Goal: Obtain resource: Obtain resource

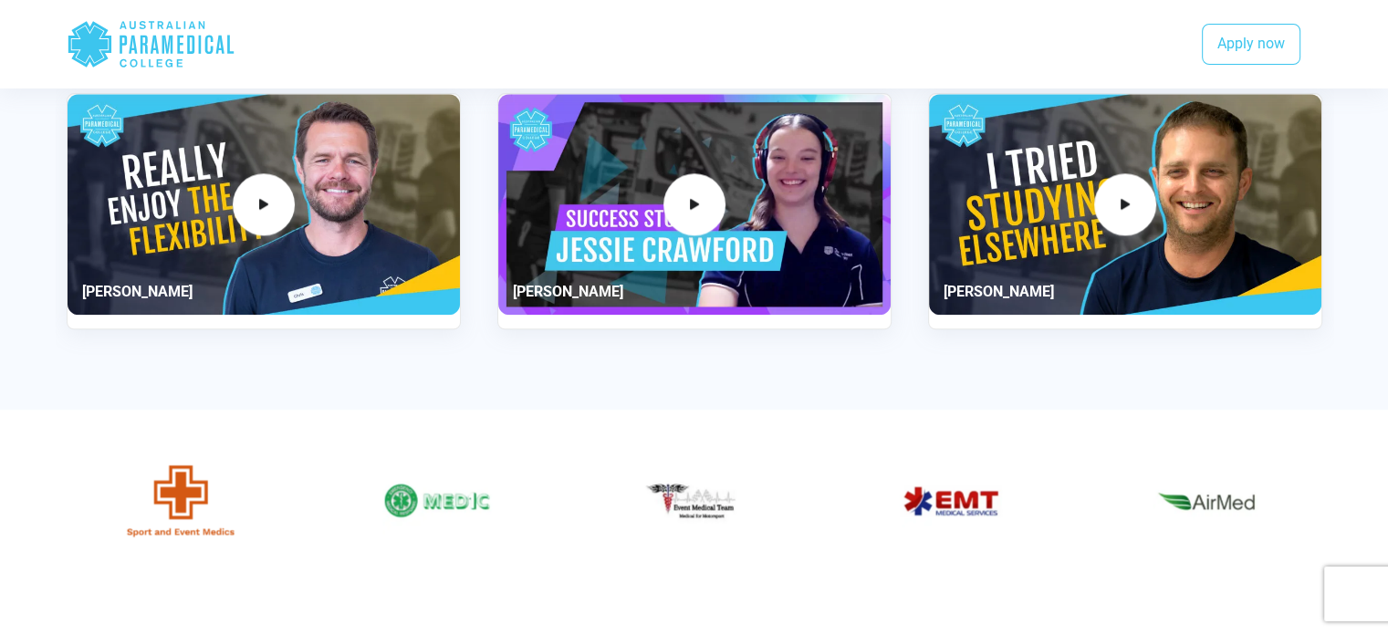
scroll to position [2232, 0]
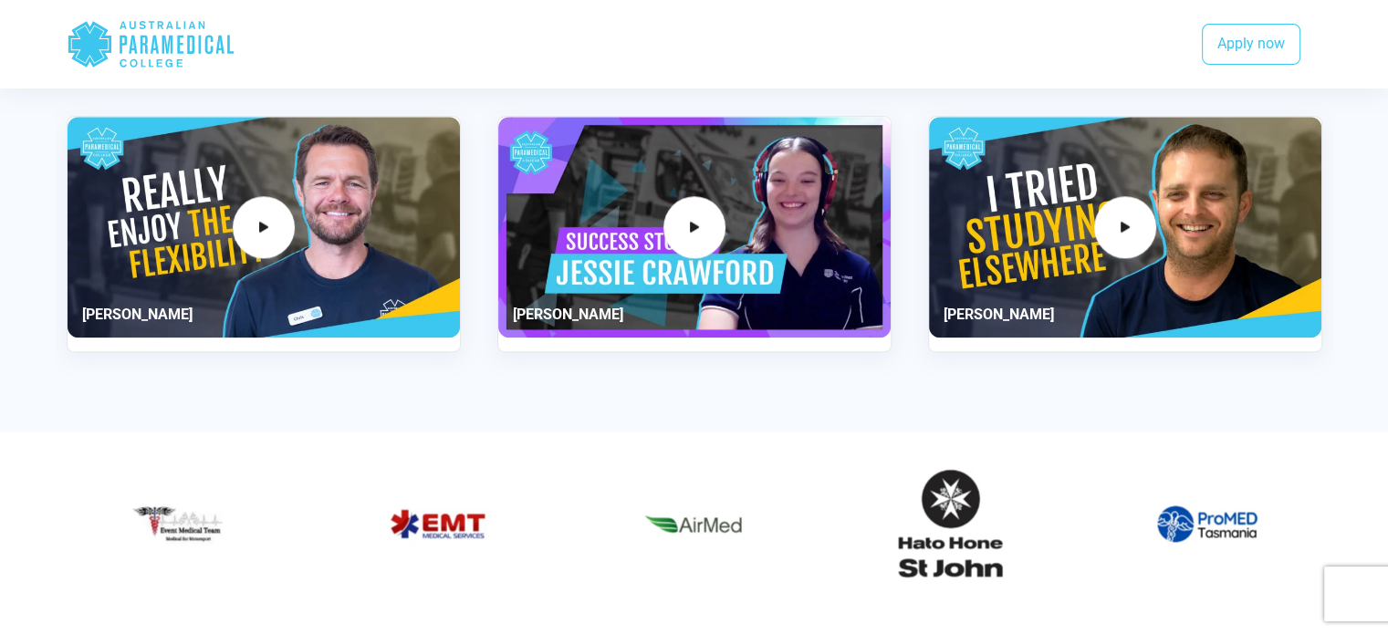
click at [971, 282] on div "3 / 3" at bounding box center [1125, 227] width 392 height 221
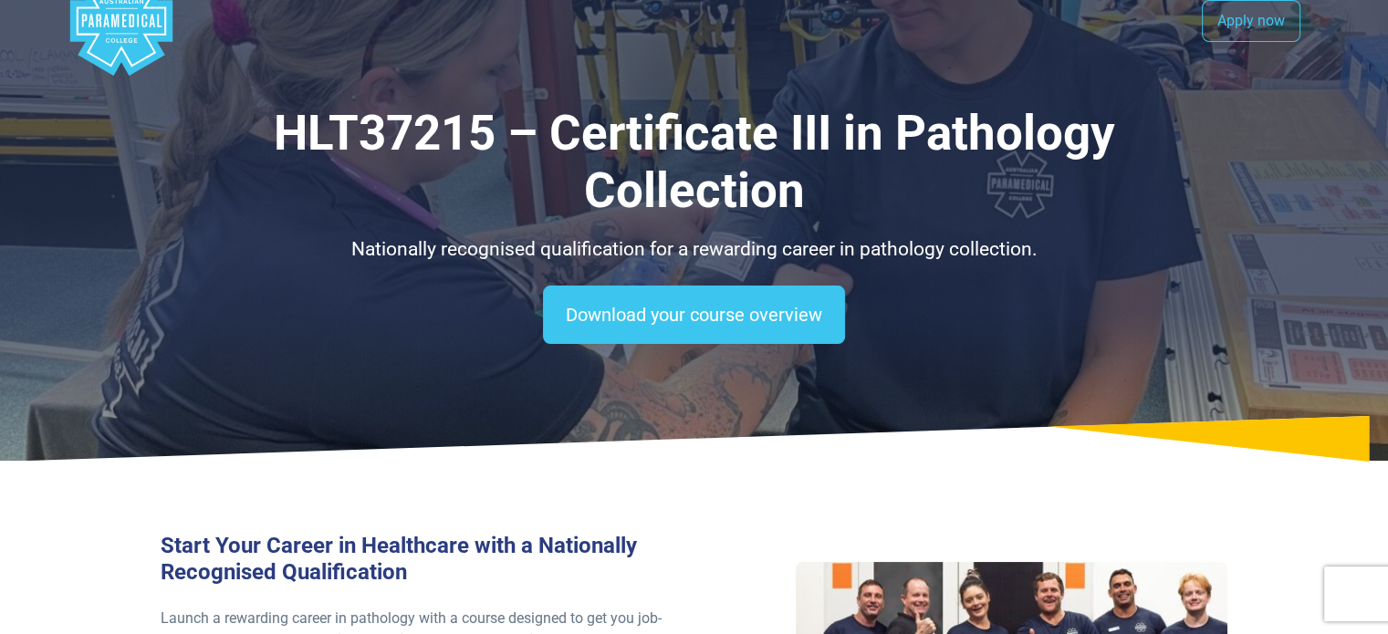
scroll to position [0, 0]
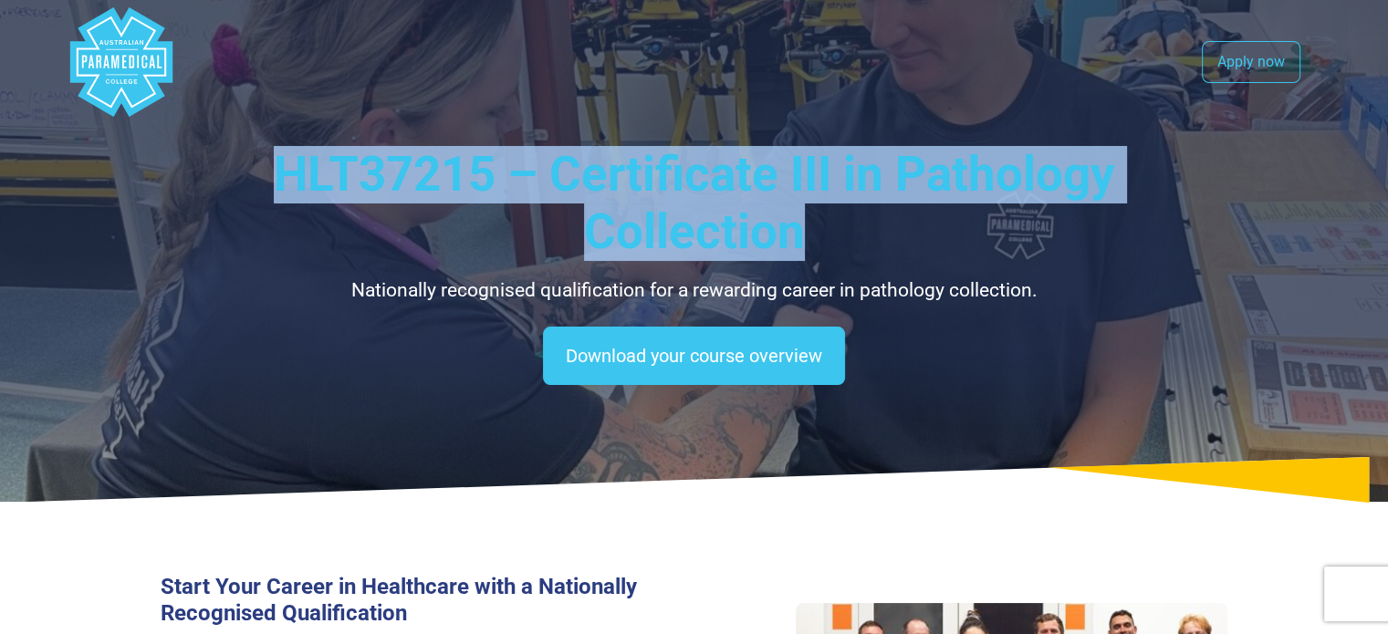
drag, startPoint x: 273, startPoint y: 172, endPoint x: 1016, endPoint y: 218, distance: 744.4
click at [1016, 218] on h1 "HLT37215 – Certificate III in Pathology Collection" at bounding box center [695, 204] width 1068 height 116
copy h1 "HLT37215 – Certificate III in Pathology Collection"
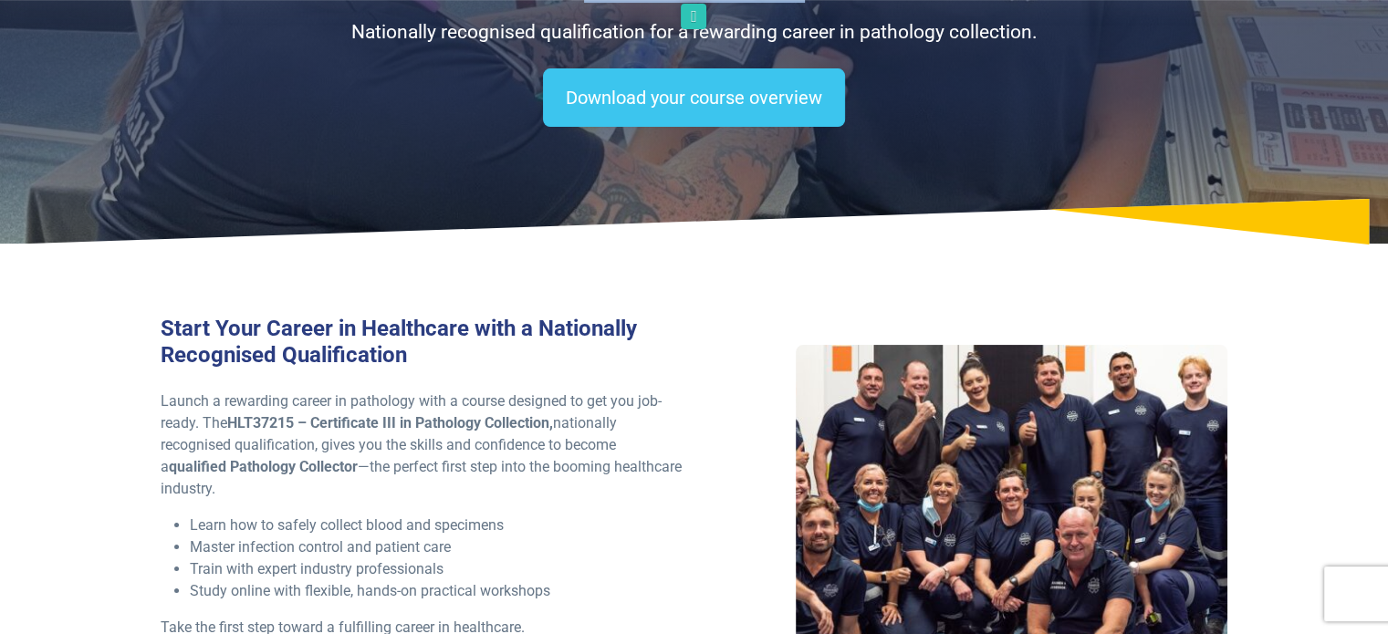
scroll to position [274, 0]
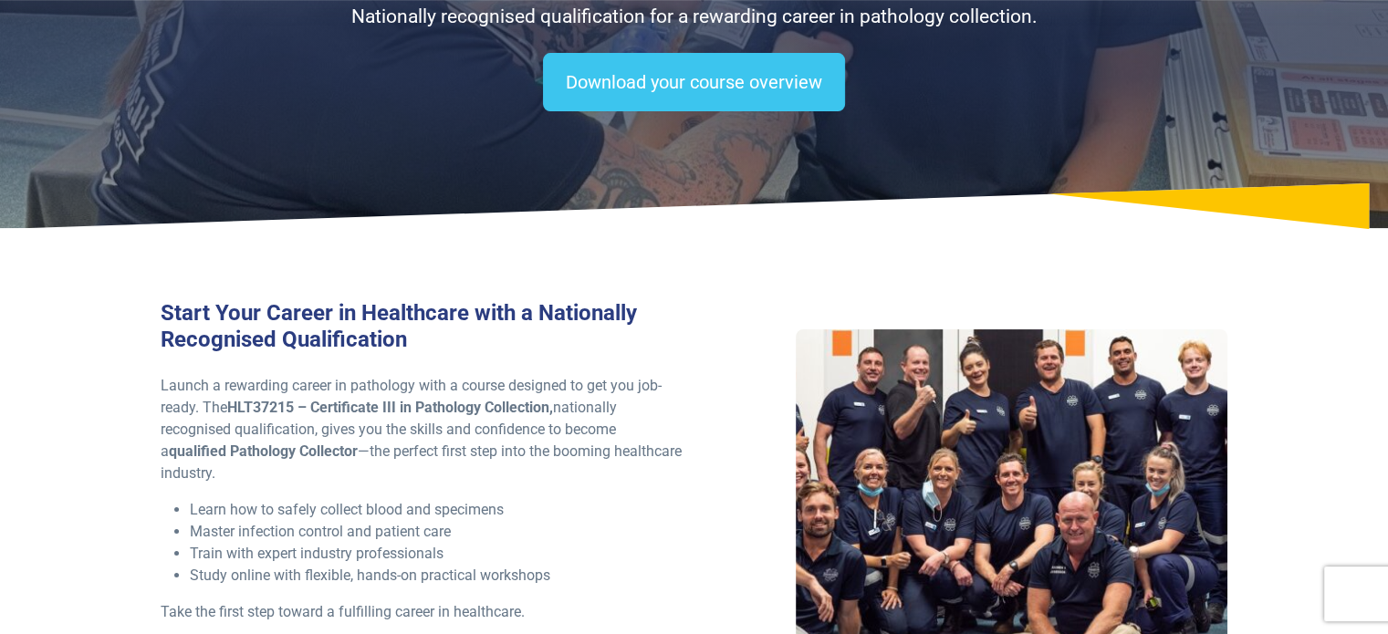
click at [745, 247] on div "Start Your Career in Healthcare with a Nationally Recognised Qualification Laun…" at bounding box center [695, 497] width 1278 height 510
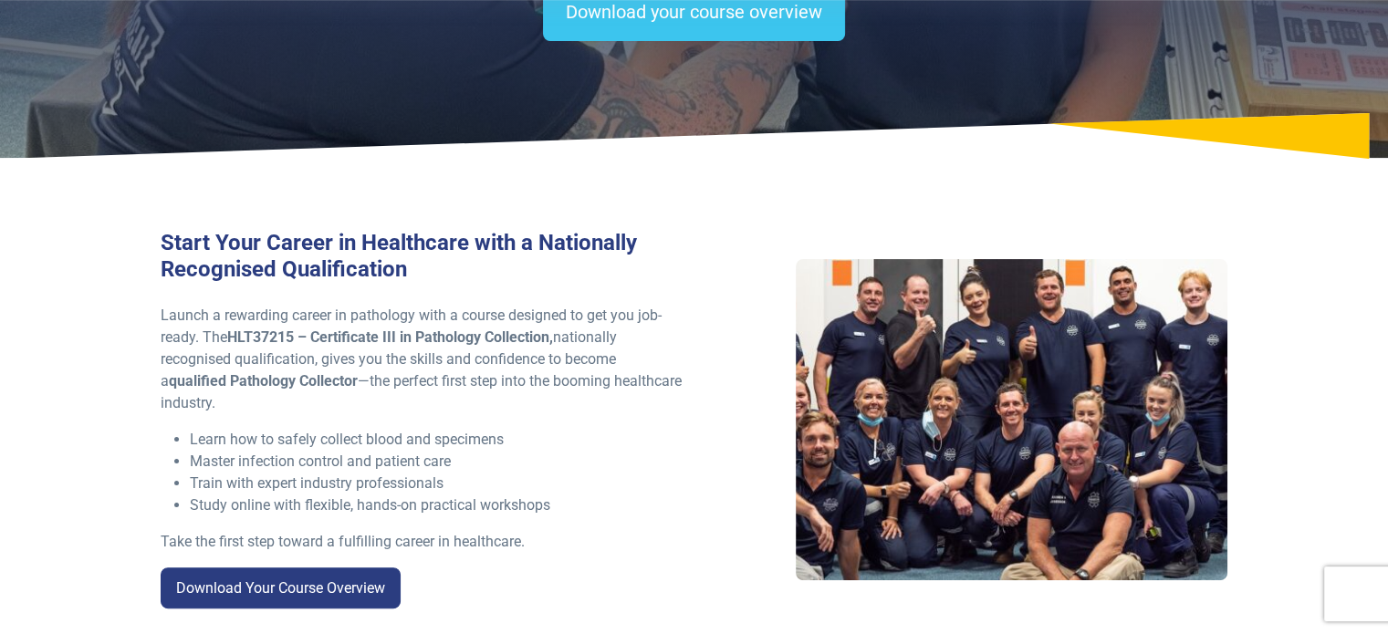
scroll to position [456, 0]
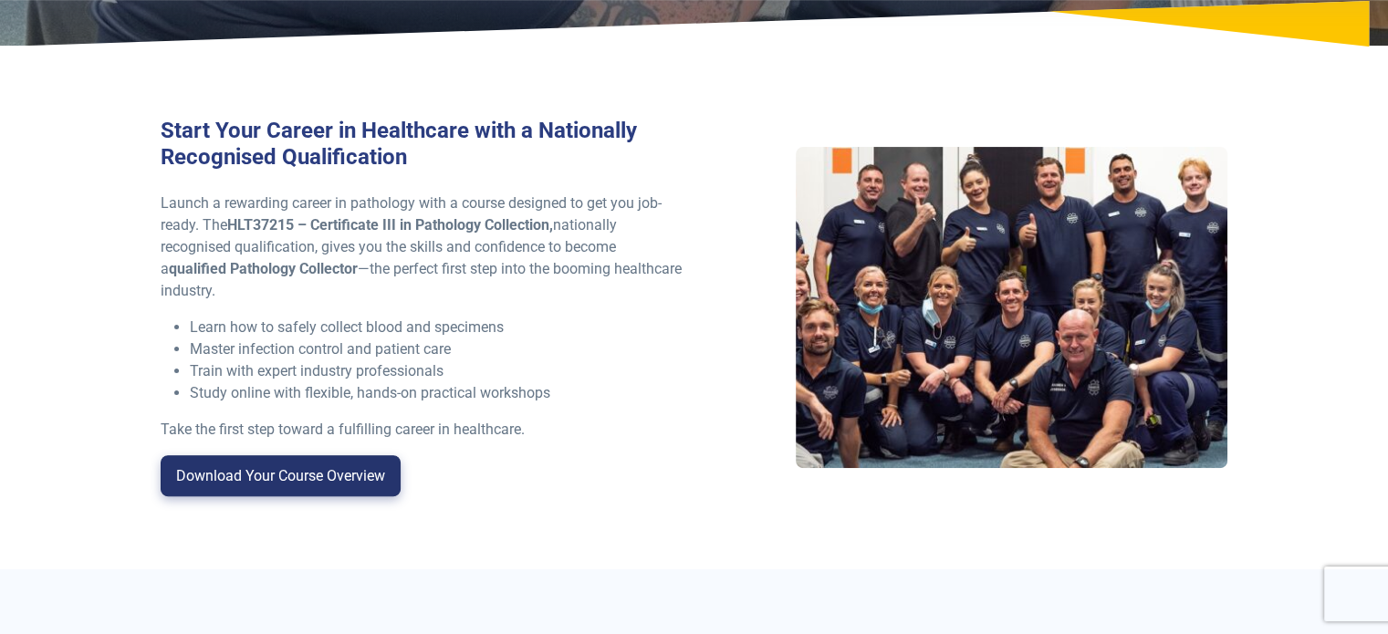
click at [356, 468] on link "Download Your Course Overview" at bounding box center [281, 476] width 240 height 42
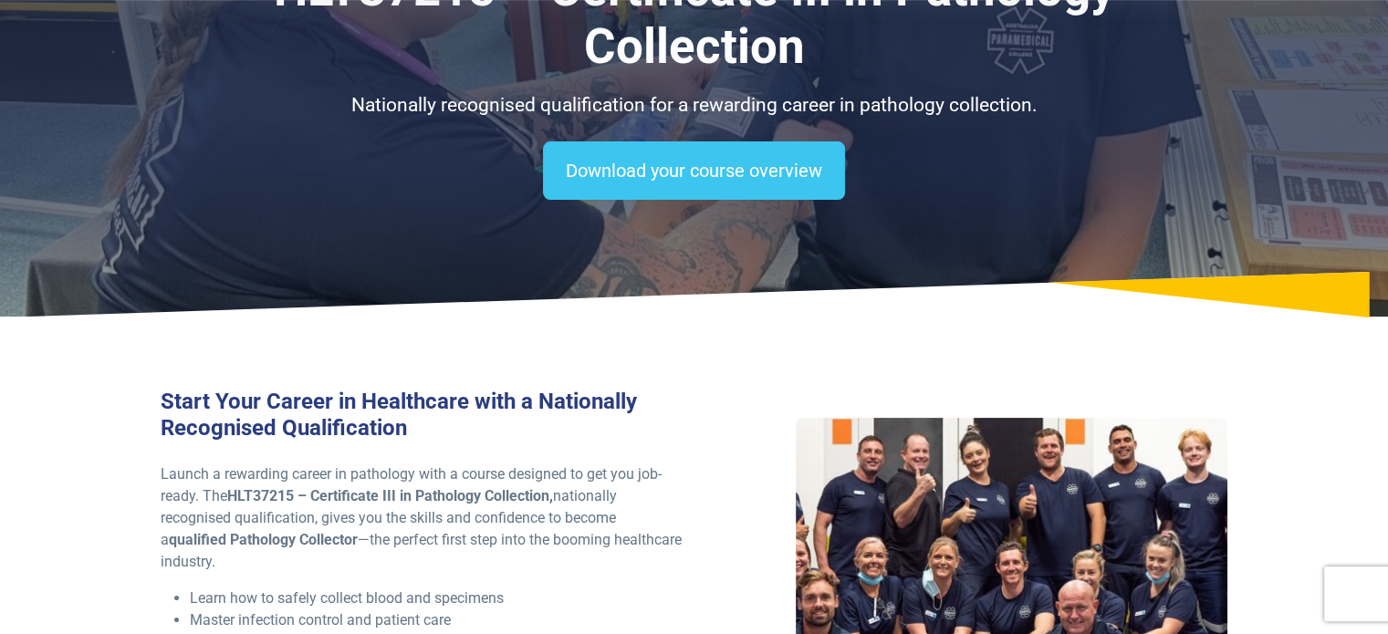
scroll to position [406, 0]
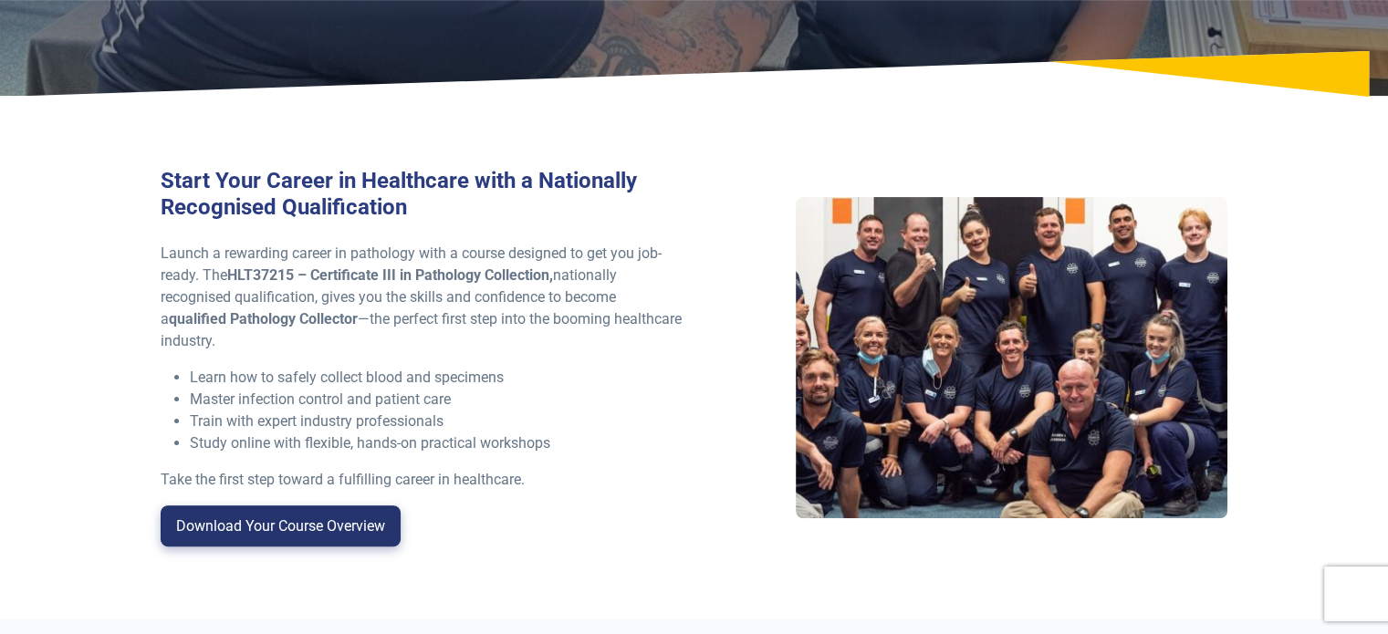
click at [313, 531] on link "Download Your Course Overview" at bounding box center [281, 527] width 240 height 42
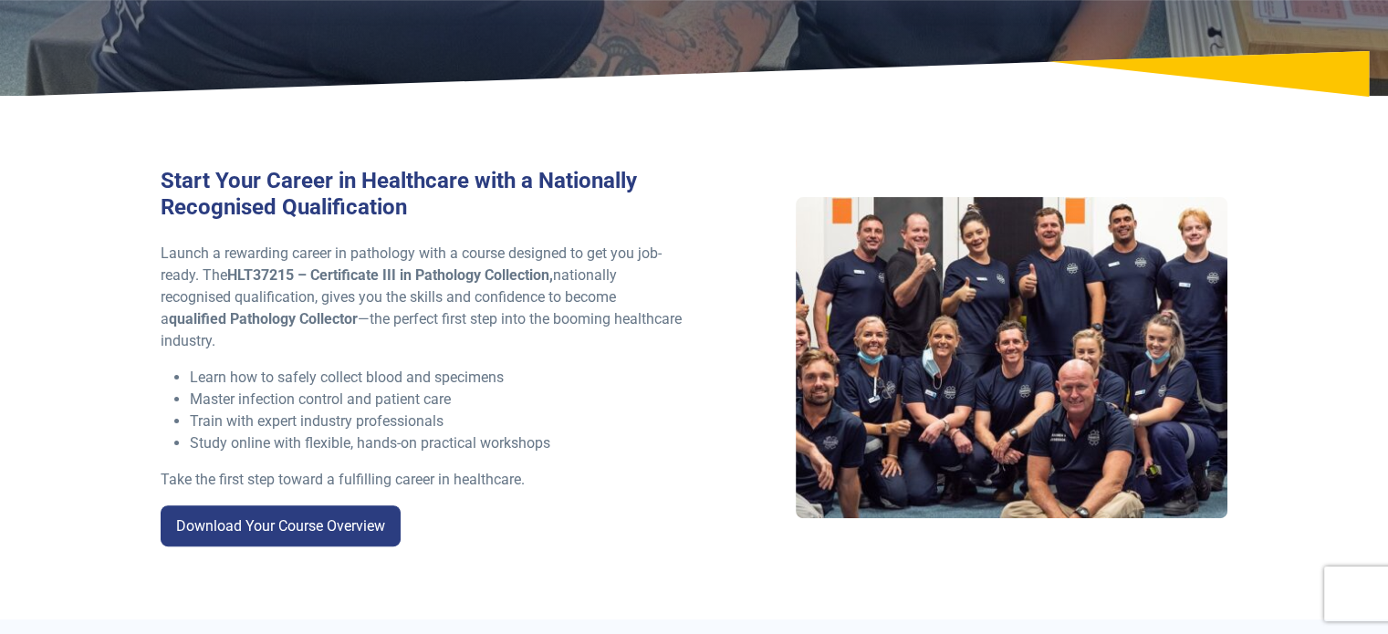
scroll to position [1485, 0]
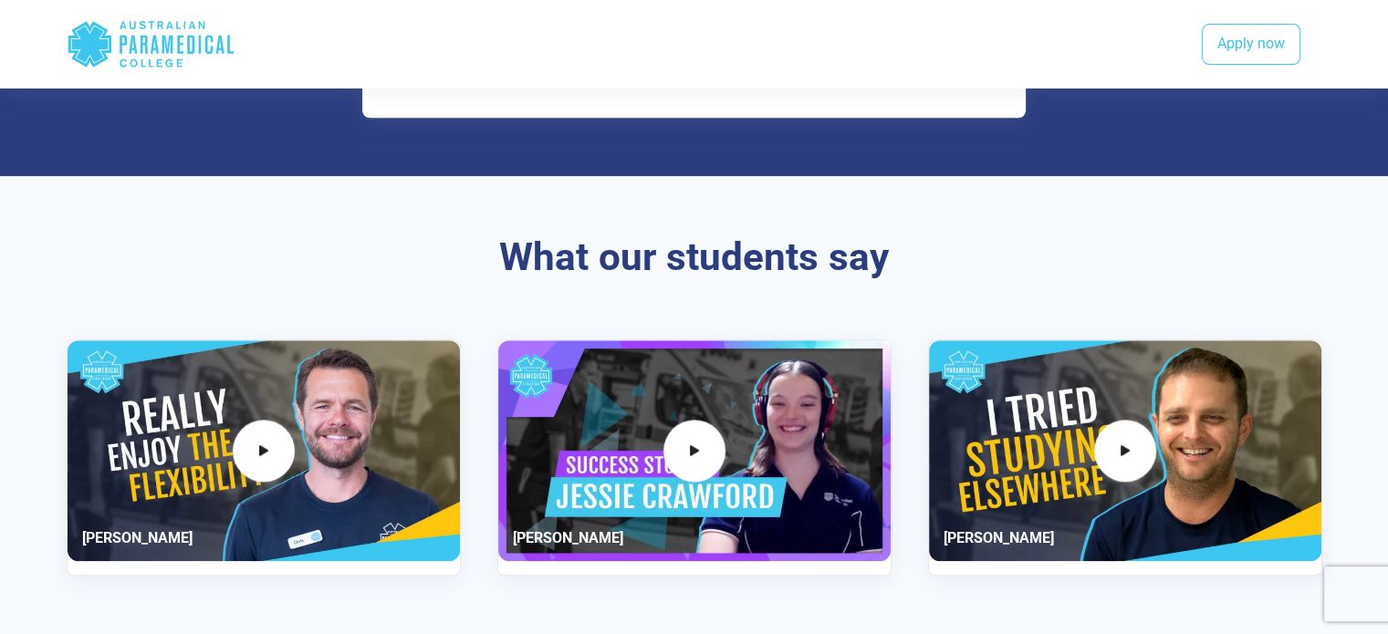
scroll to position [2099, 0]
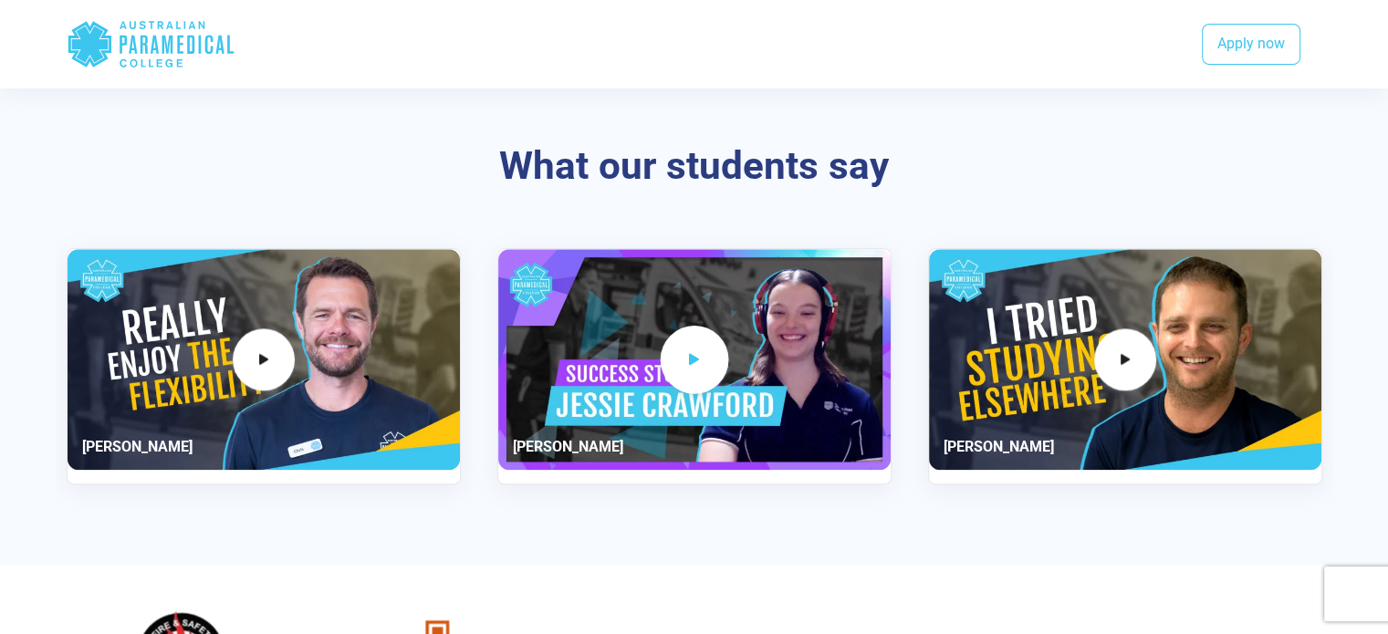
click at [695, 353] on icon "2 / 3" at bounding box center [695, 359] width 20 height 30
